Goal: Task Accomplishment & Management: Use online tool/utility

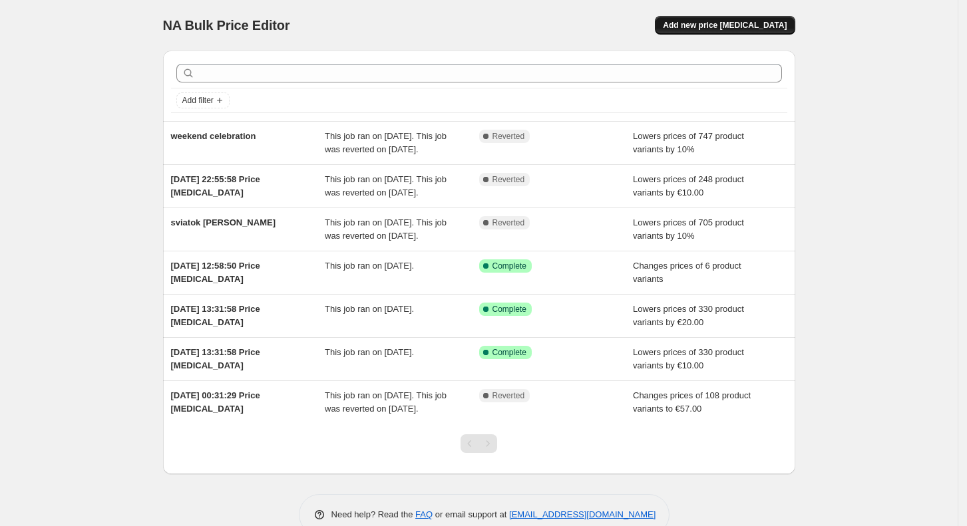
click at [730, 23] on span "Add new price [MEDICAL_DATA]" at bounding box center [725, 25] width 124 height 11
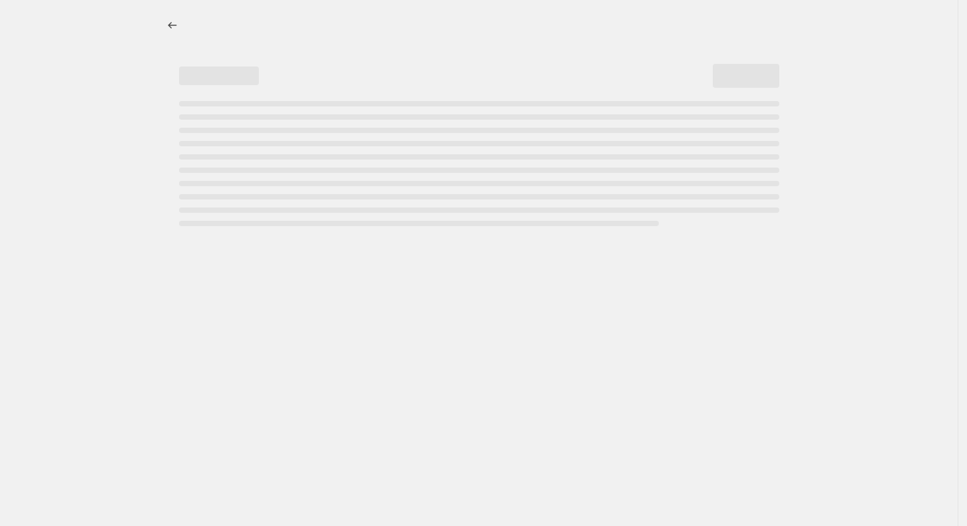
select select "percentage"
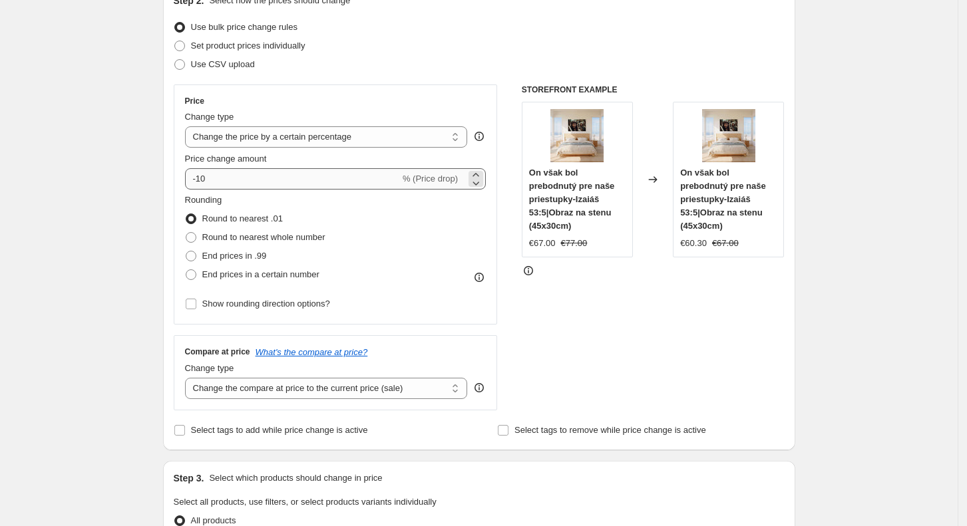
scroll to position [136, 0]
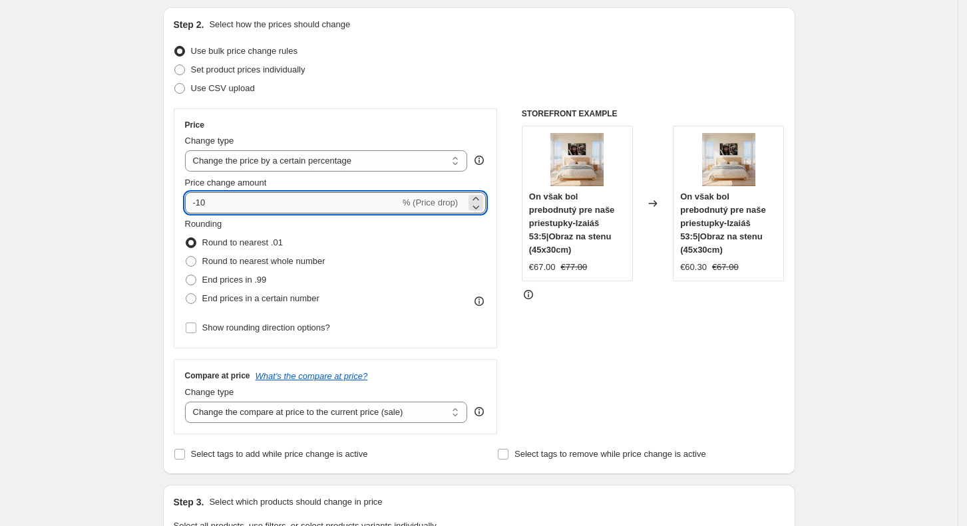
click at [293, 204] on input "-10" at bounding box center [292, 202] width 215 height 21
type input "-1"
type input "-20"
click at [277, 158] on select "Change the price to a certain amount Change the price by a certain amount Chang…" at bounding box center [326, 160] width 283 height 21
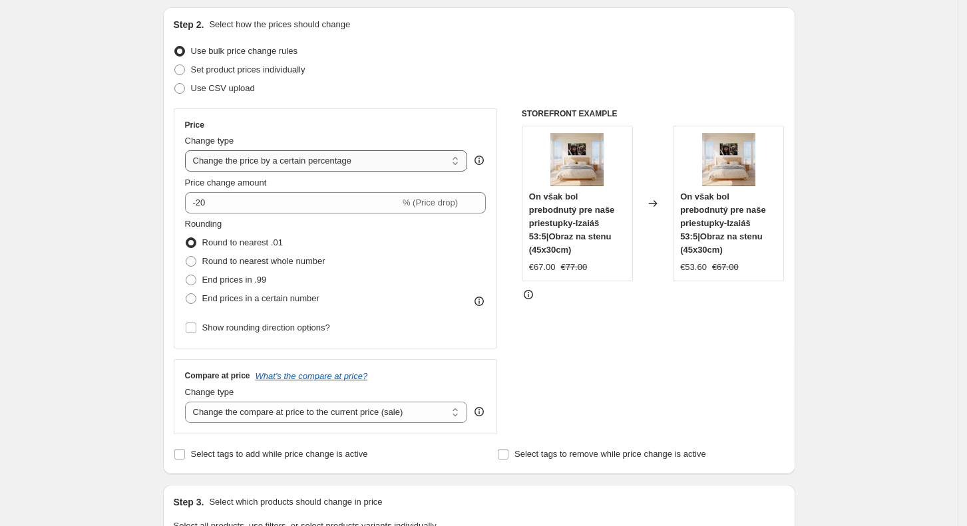
select select "to"
click at [189, 150] on select "Change the price to a certain amount Change the price by a certain amount Chang…" at bounding box center [326, 160] width 283 height 21
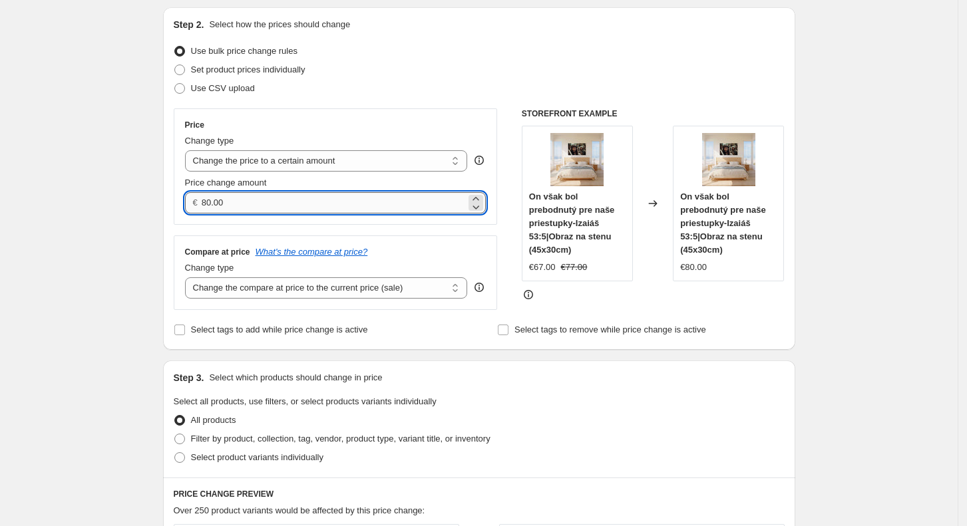
click at [313, 200] on input "80.00" at bounding box center [334, 202] width 264 height 21
type input "8"
type input "20.00"
click at [414, 107] on div "Step 2. Select how the prices should change Use bulk price change rules Set pro…" at bounding box center [479, 178] width 611 height 321
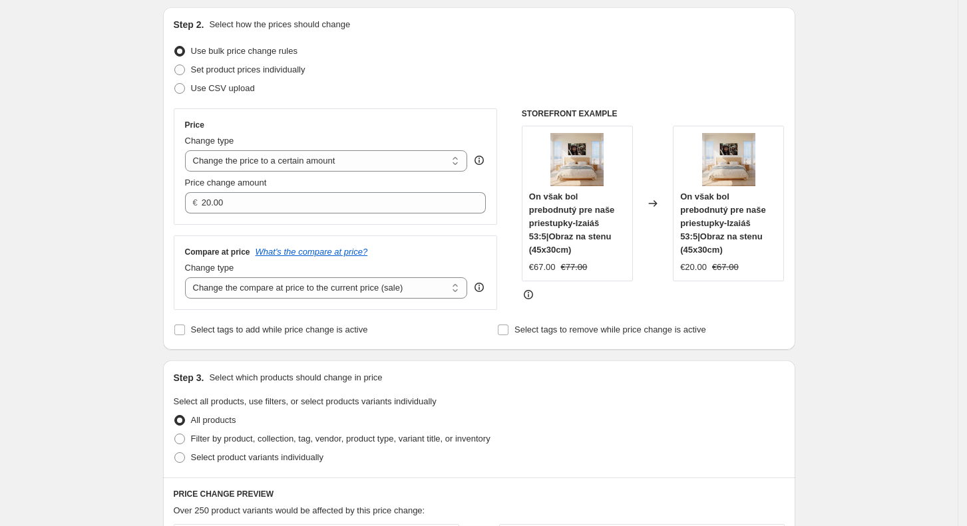
click at [414, 107] on div "Step 2. Select how the prices should change Use bulk price change rules Set pro…" at bounding box center [479, 178] width 611 height 321
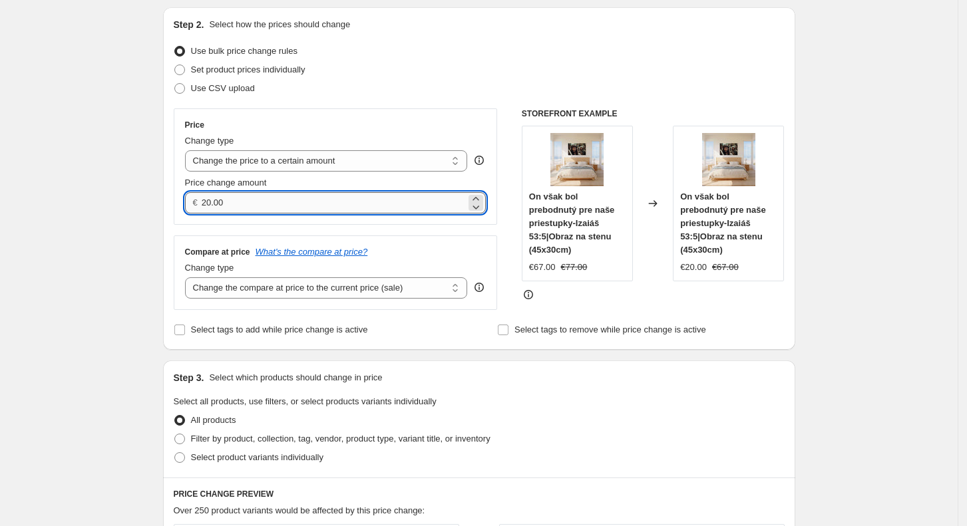
click at [299, 206] on input "20.00" at bounding box center [334, 202] width 264 height 21
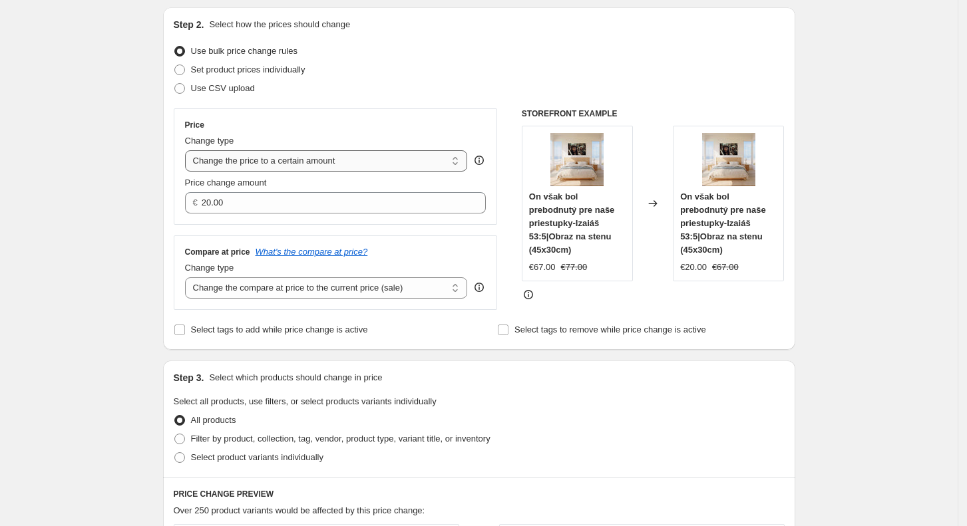
click at [315, 170] on select "Change the price to a certain amount Change the price by a certain amount Chang…" at bounding box center [326, 160] width 283 height 21
select select "by"
click at [189, 150] on select "Change the price to a certain amount Change the price by a certain amount Chang…" at bounding box center [326, 160] width 283 height 21
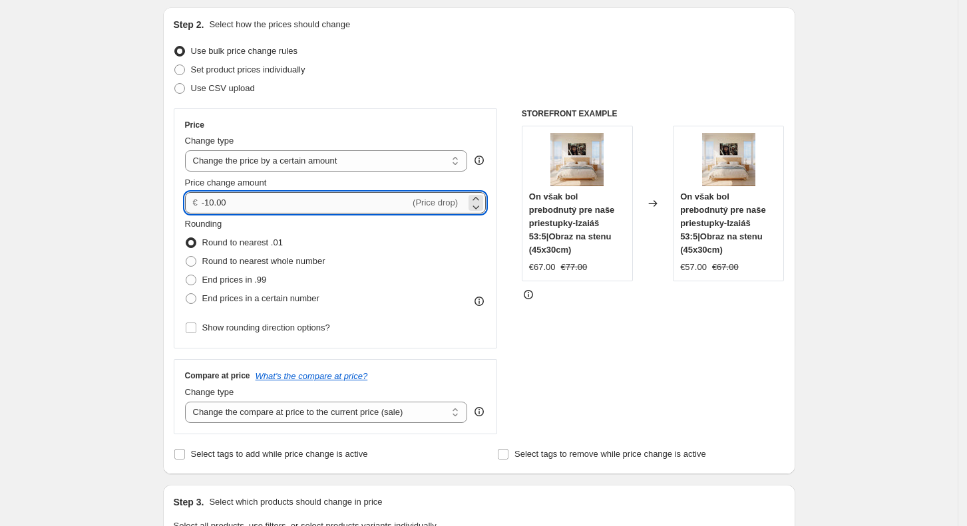
click at [305, 201] on input "-10.00" at bounding box center [306, 202] width 208 height 21
type input "-1"
type input "-20.00"
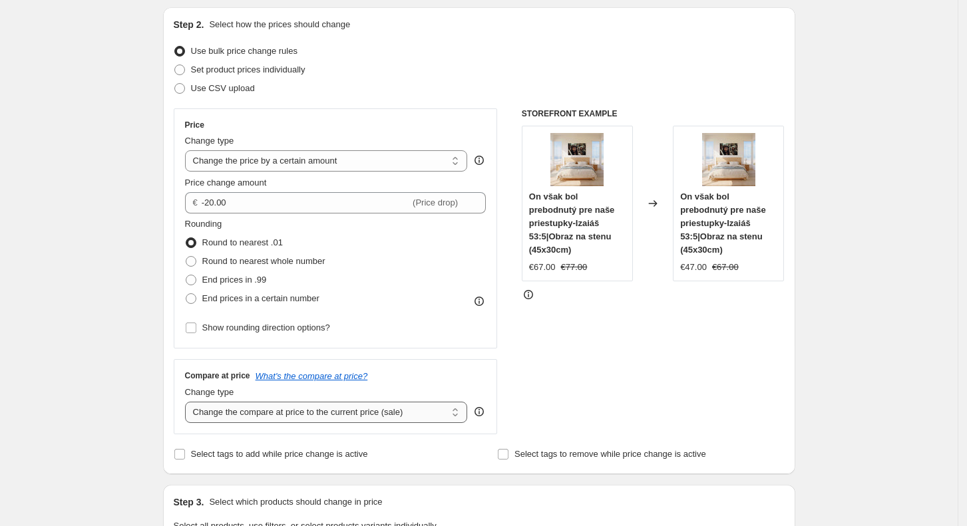
click at [256, 405] on select "Change the compare at price to the current price (sale) Change the compare at p…" at bounding box center [326, 412] width 283 height 21
select select "no_change"
click at [189, 402] on select "Change the compare at price to the current price (sale) Change the compare at p…" at bounding box center [326, 412] width 283 height 21
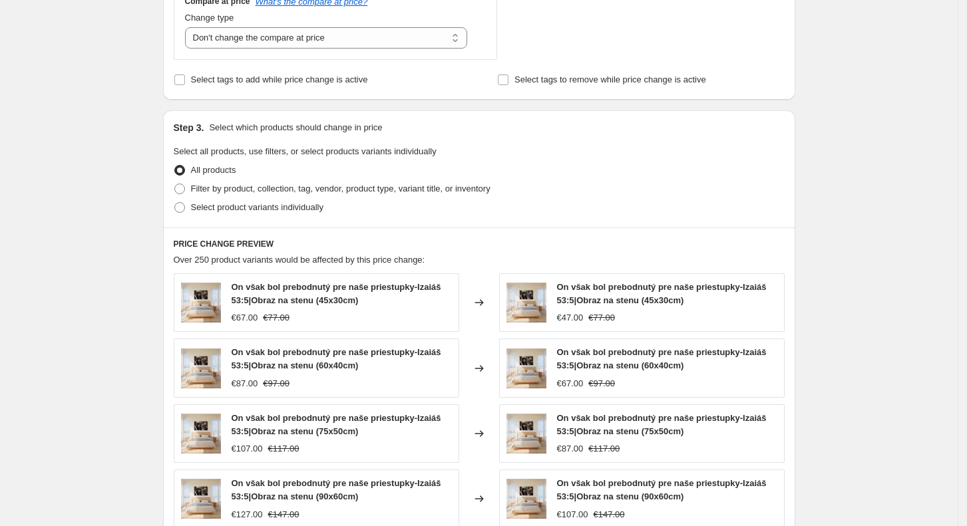
scroll to position [512, 0]
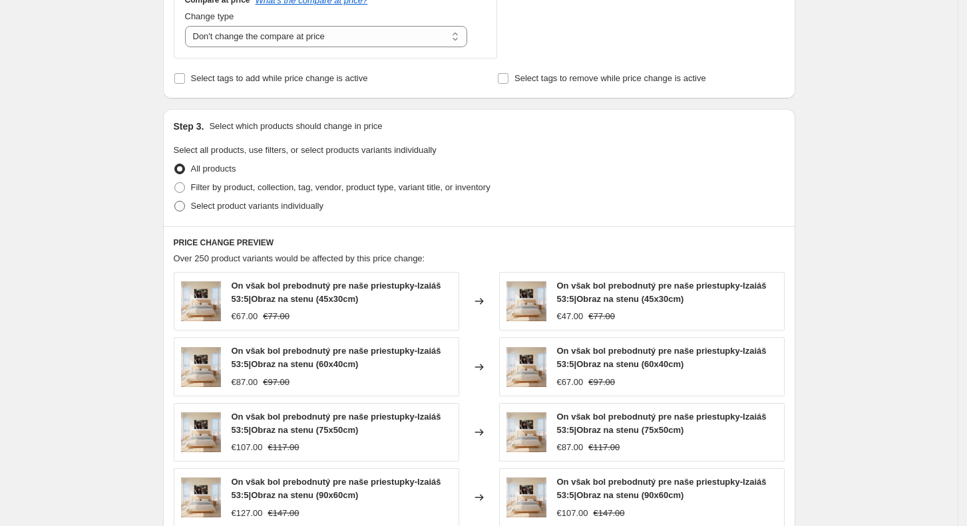
click at [263, 208] on span "Select product variants individually" at bounding box center [257, 206] width 132 height 10
click at [175, 202] on input "Select product variants individually" at bounding box center [174, 201] width 1 height 1
radio input "true"
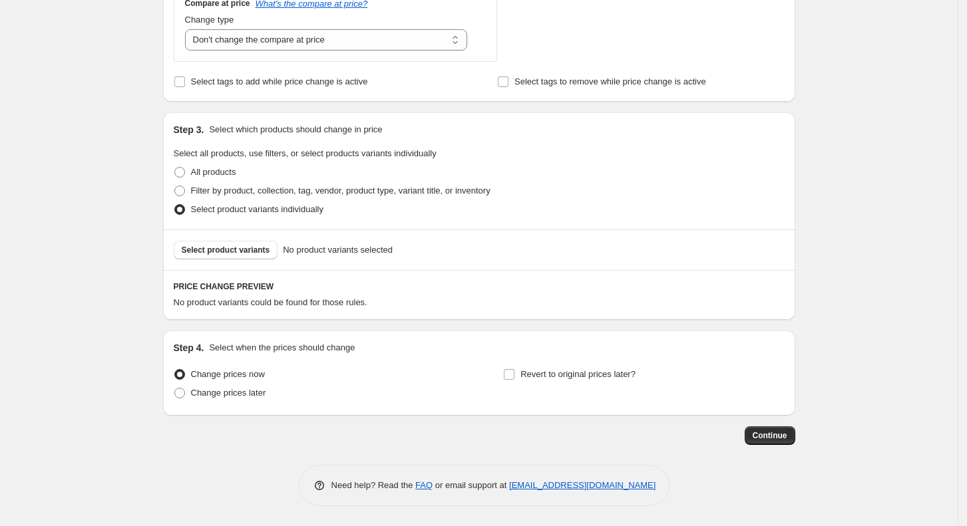
scroll to position [508, 0]
click at [254, 252] on span "Select product variants" at bounding box center [226, 251] width 89 height 11
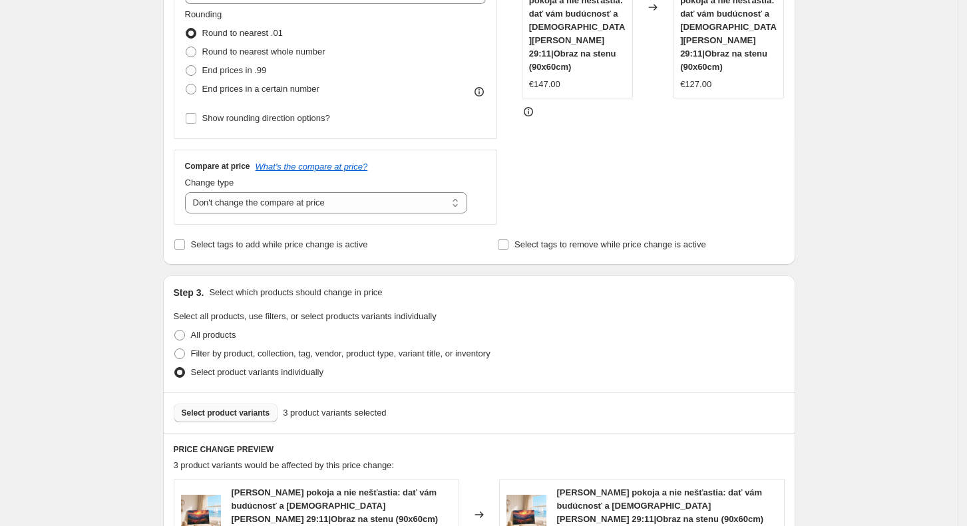
scroll to position [345, 0]
click at [405, 204] on select "Change the compare at price to the current price (sale) Change the compare at p…" at bounding box center [326, 204] width 283 height 21
select select "ep"
click at [189, 194] on select "Change the compare at price to the current price (sale) Change the compare at p…" at bounding box center [326, 204] width 283 height 21
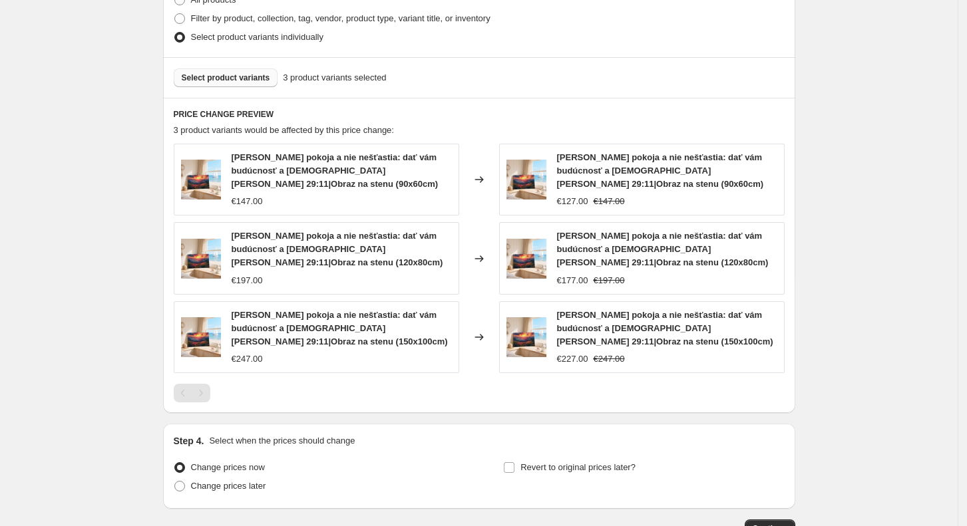
scroll to position [733, 0]
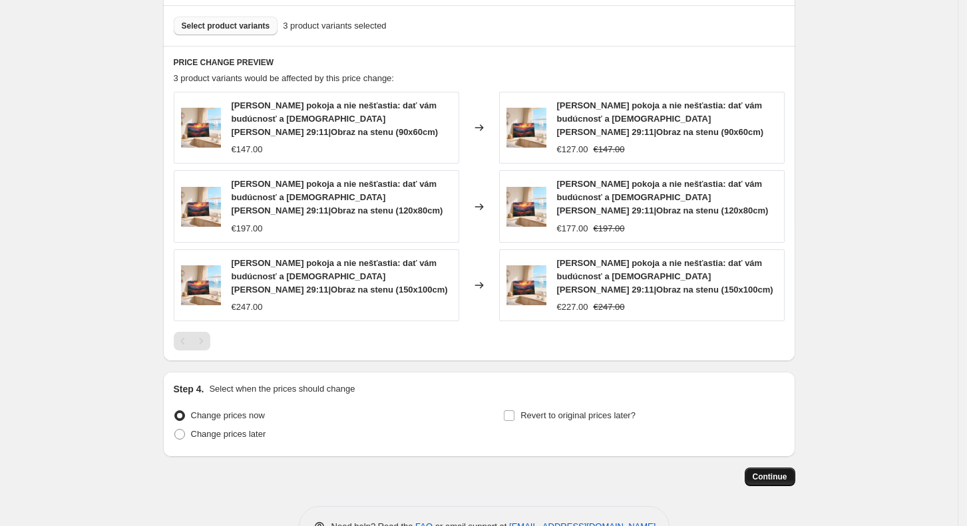
click at [777, 472] on span "Continue" at bounding box center [770, 477] width 35 height 11
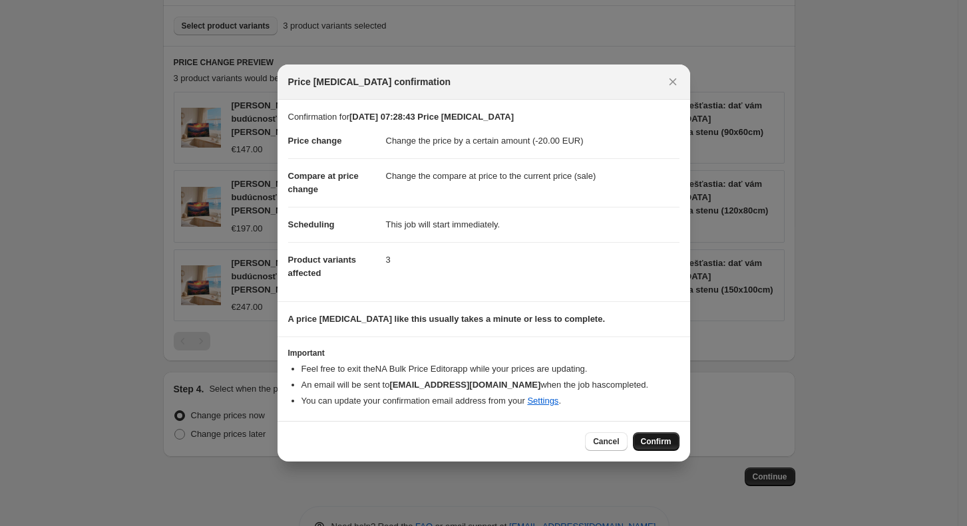
click at [658, 439] on span "Confirm" at bounding box center [656, 442] width 31 height 11
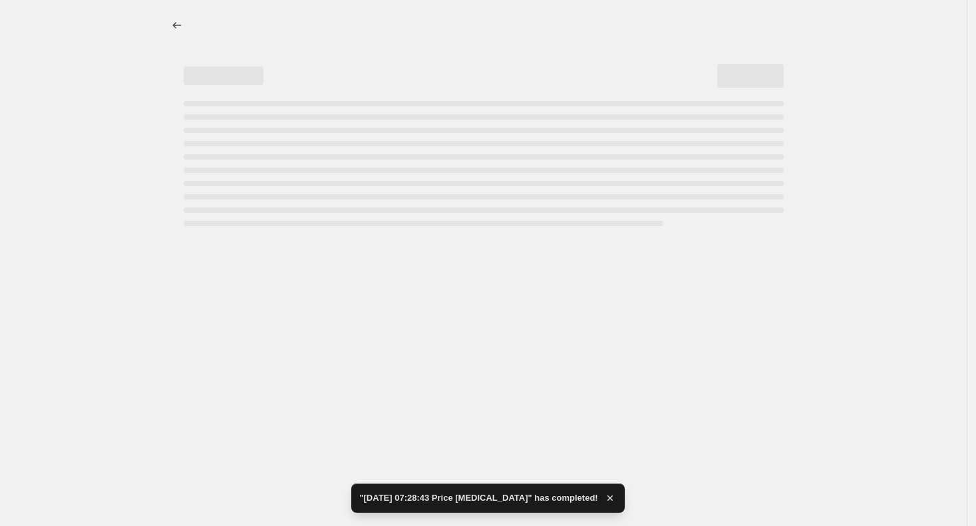
select select "by"
